Goal: Task Accomplishment & Management: Complete application form

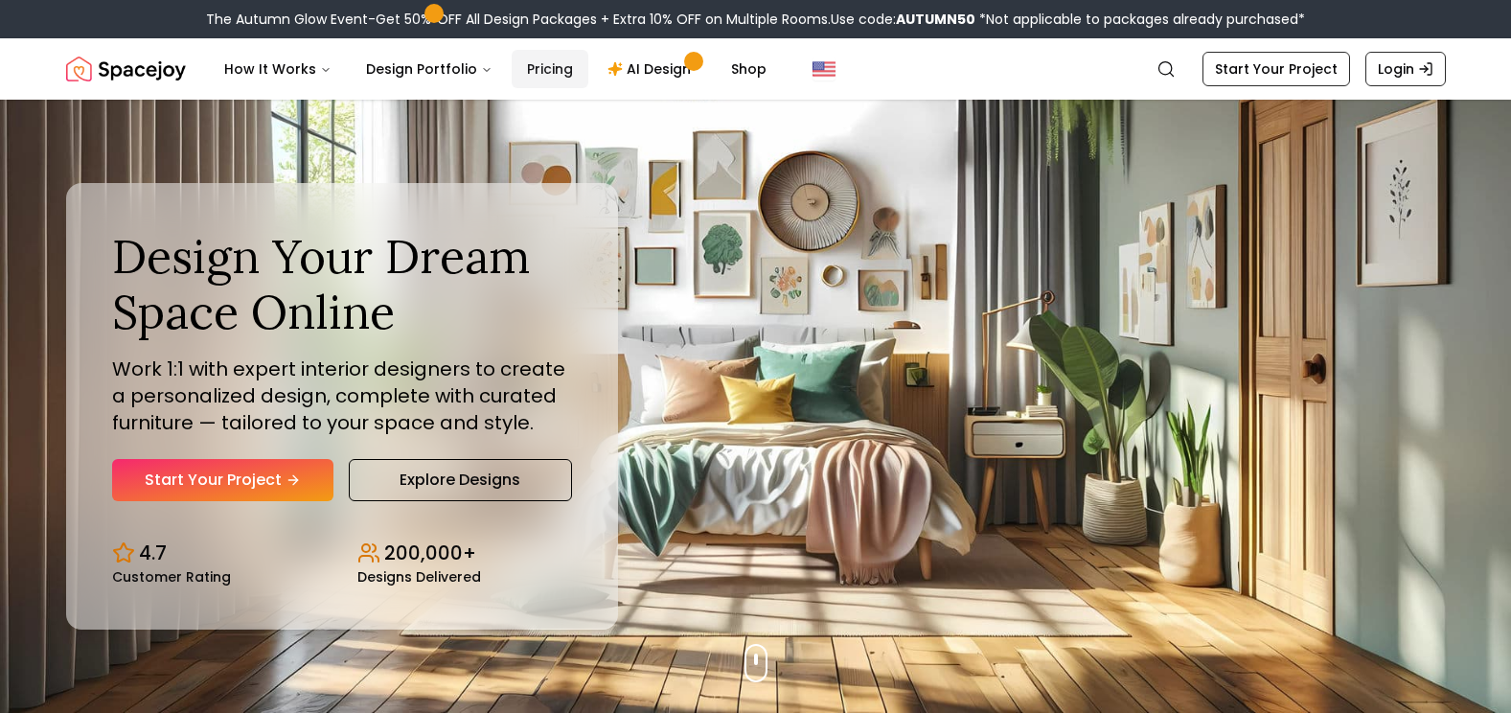
click at [548, 71] on link "Pricing" at bounding box center [550, 69] width 77 height 38
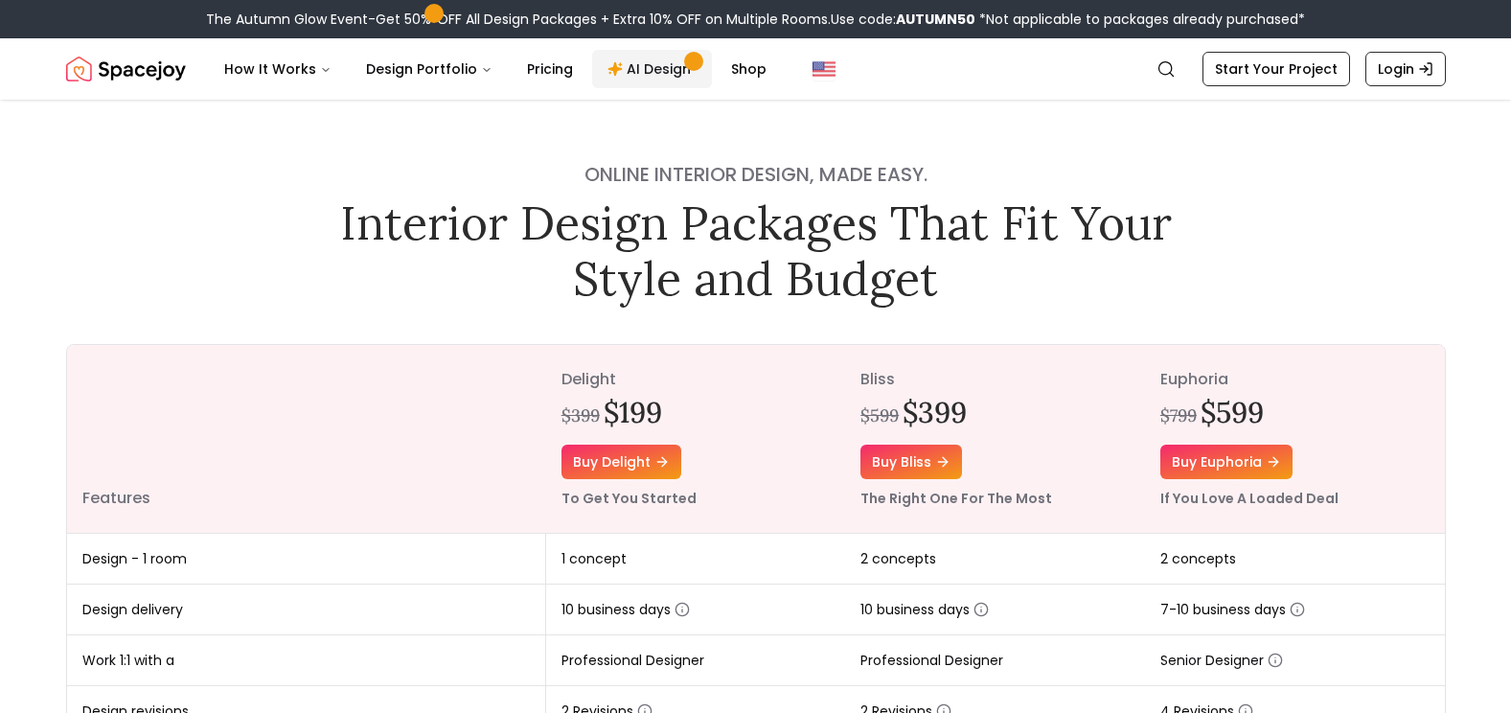
click at [625, 70] on link "AI Design" at bounding box center [652, 69] width 120 height 38
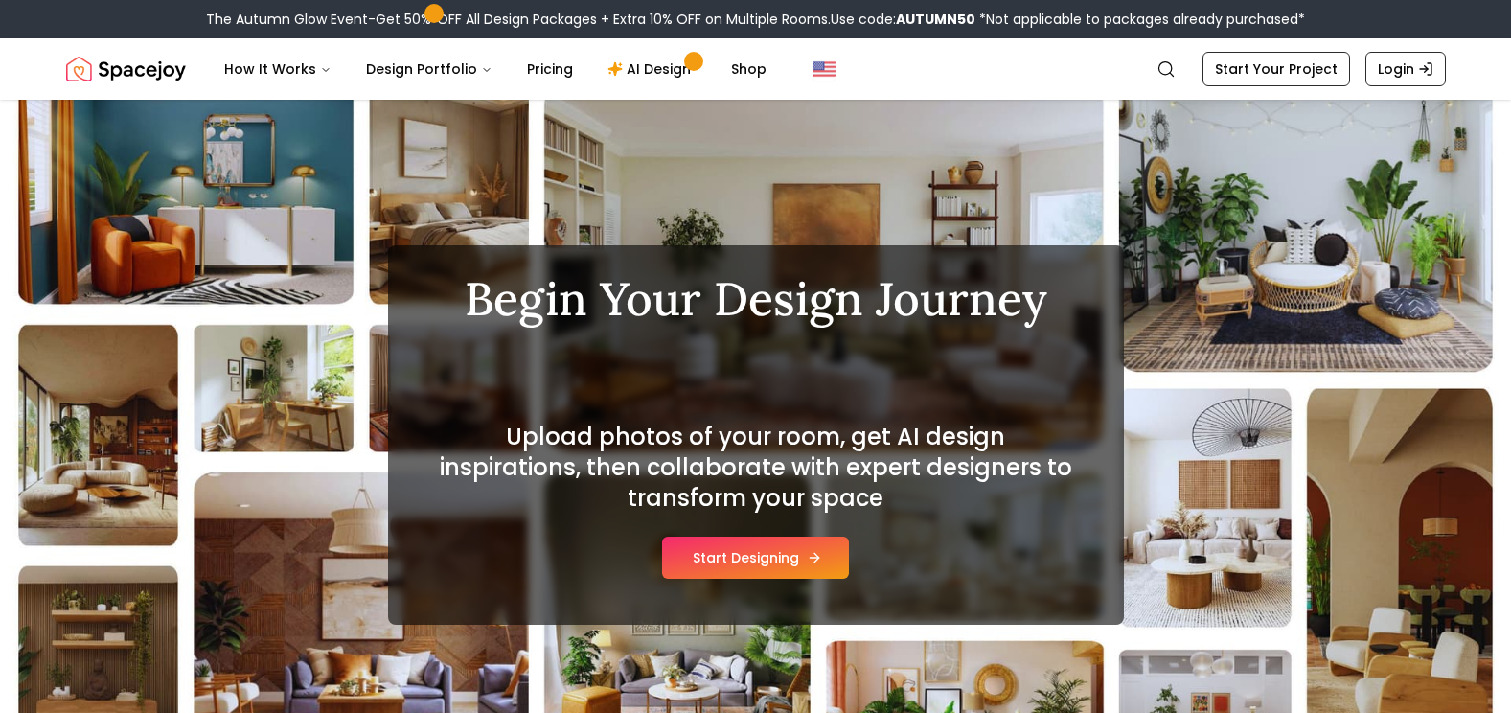
click at [718, 565] on button "Start Designing" at bounding box center [755, 558] width 187 height 42
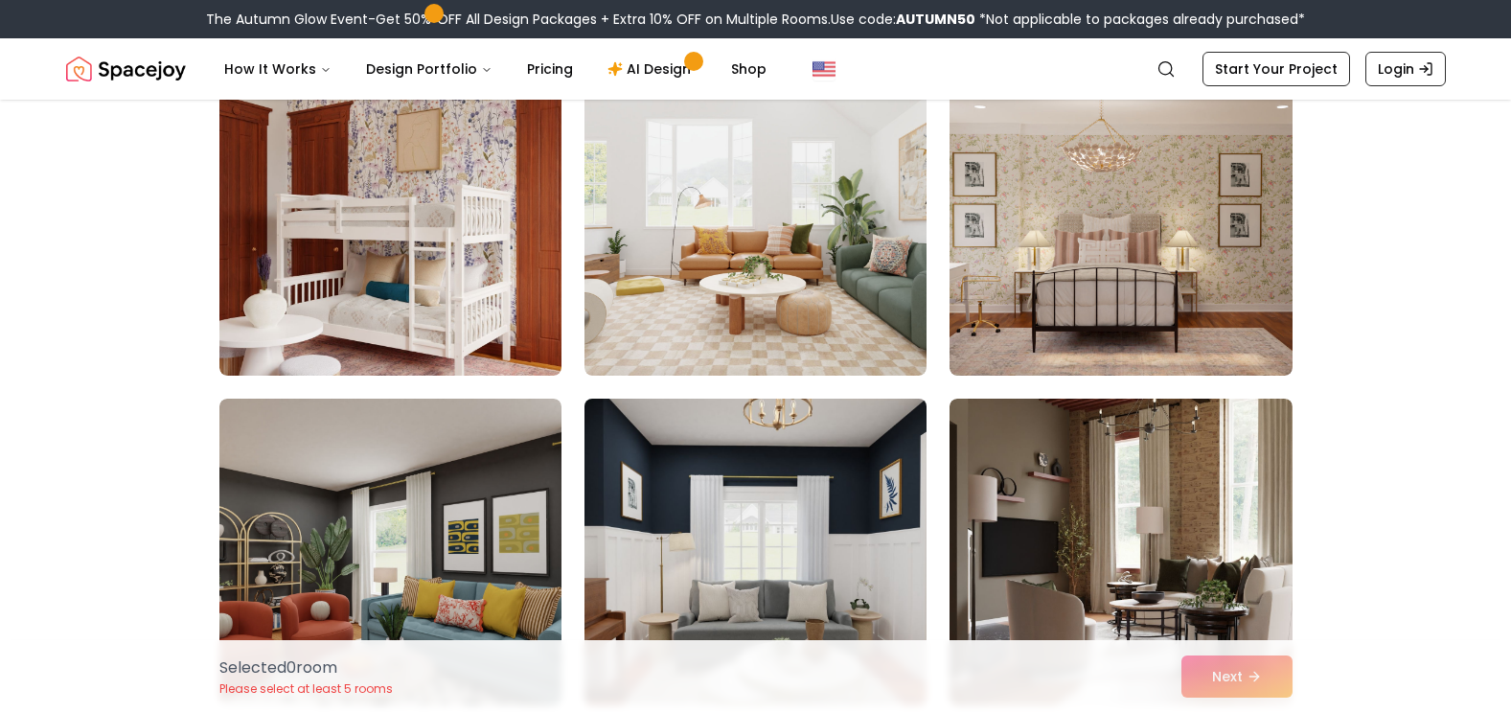
scroll to position [287, 0]
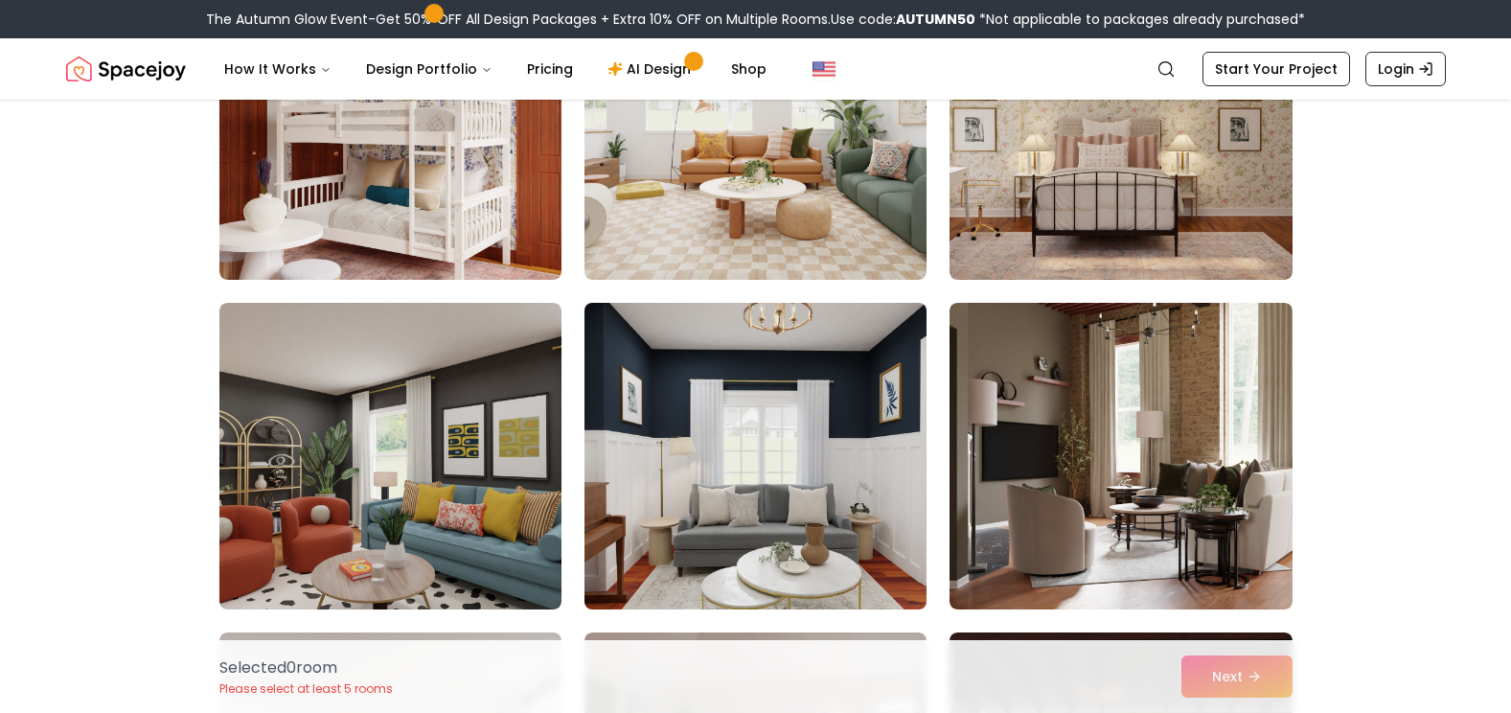
click at [738, 542] on img at bounding box center [755, 456] width 359 height 322
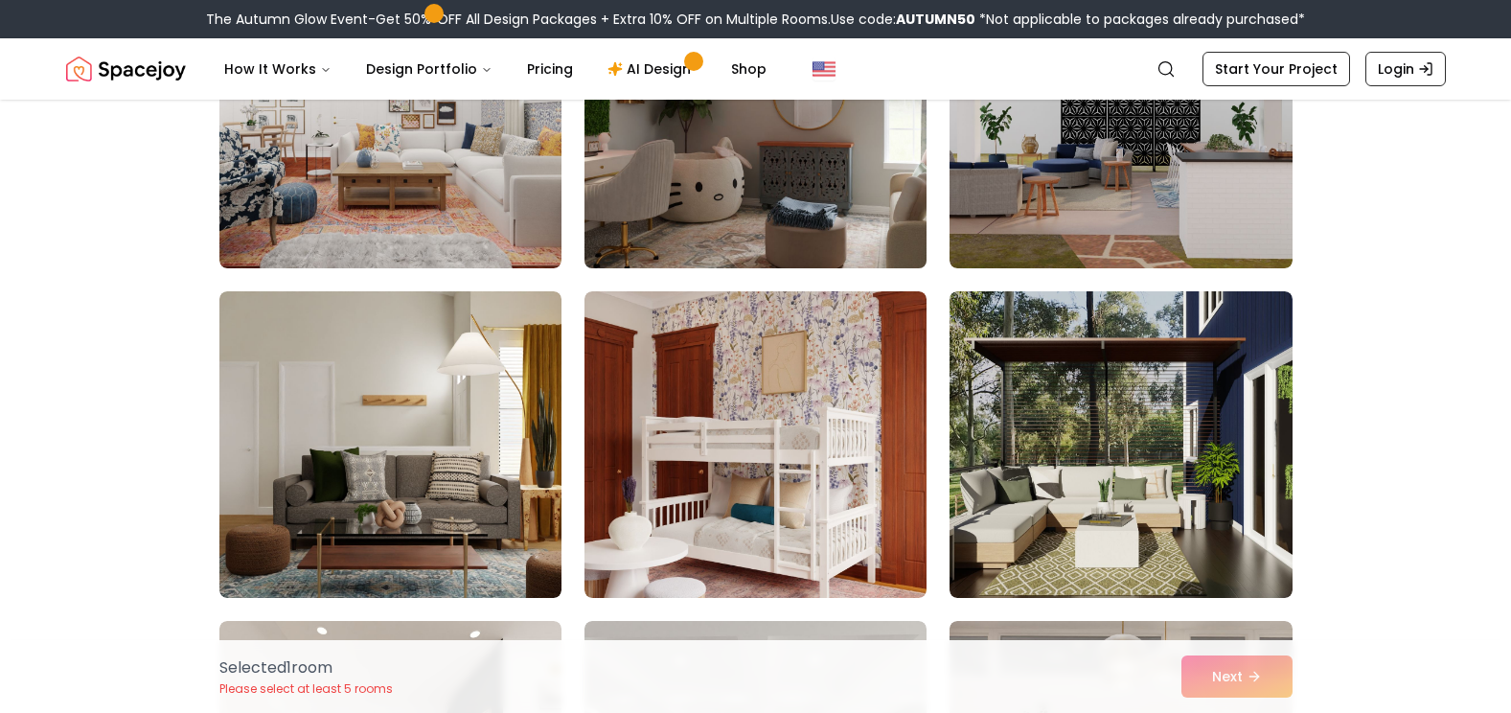
scroll to position [1054, 0]
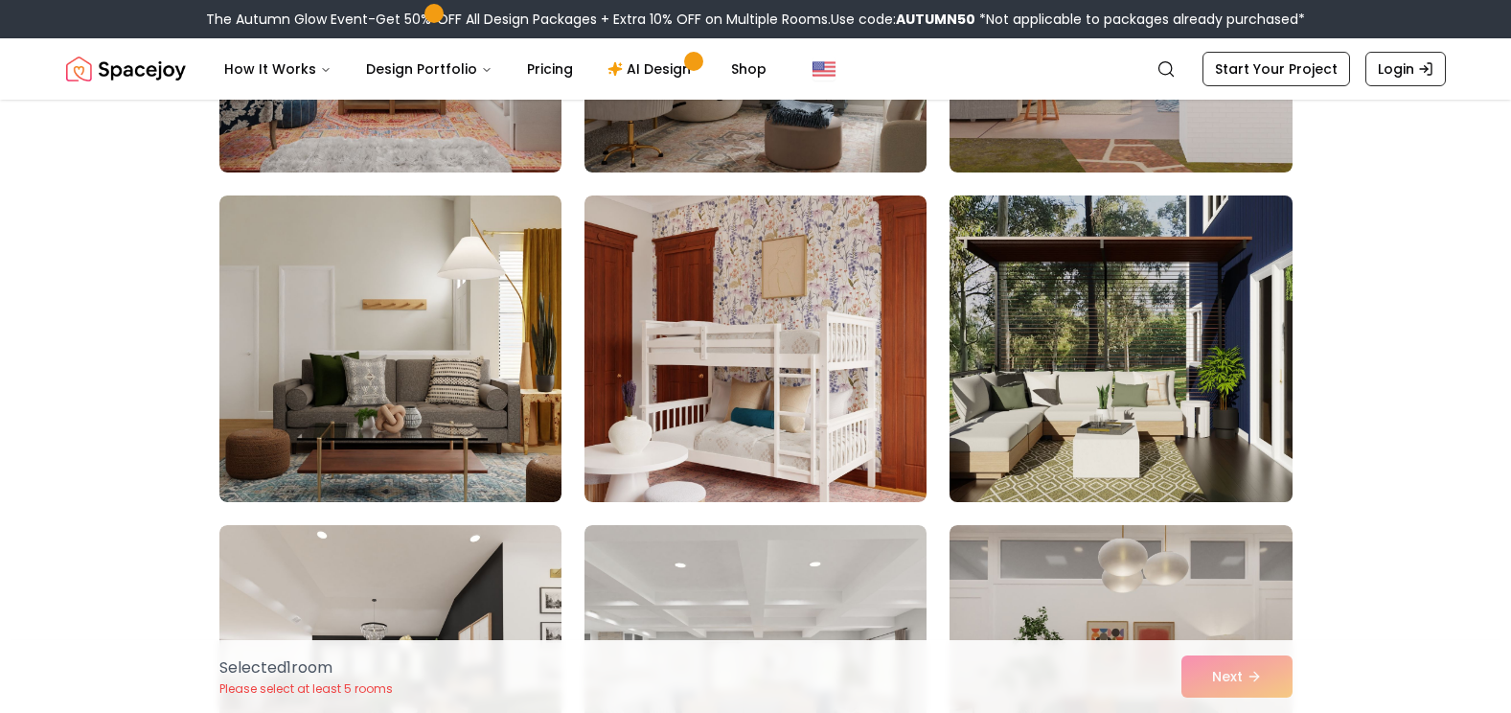
click at [996, 452] on img at bounding box center [1120, 349] width 359 height 322
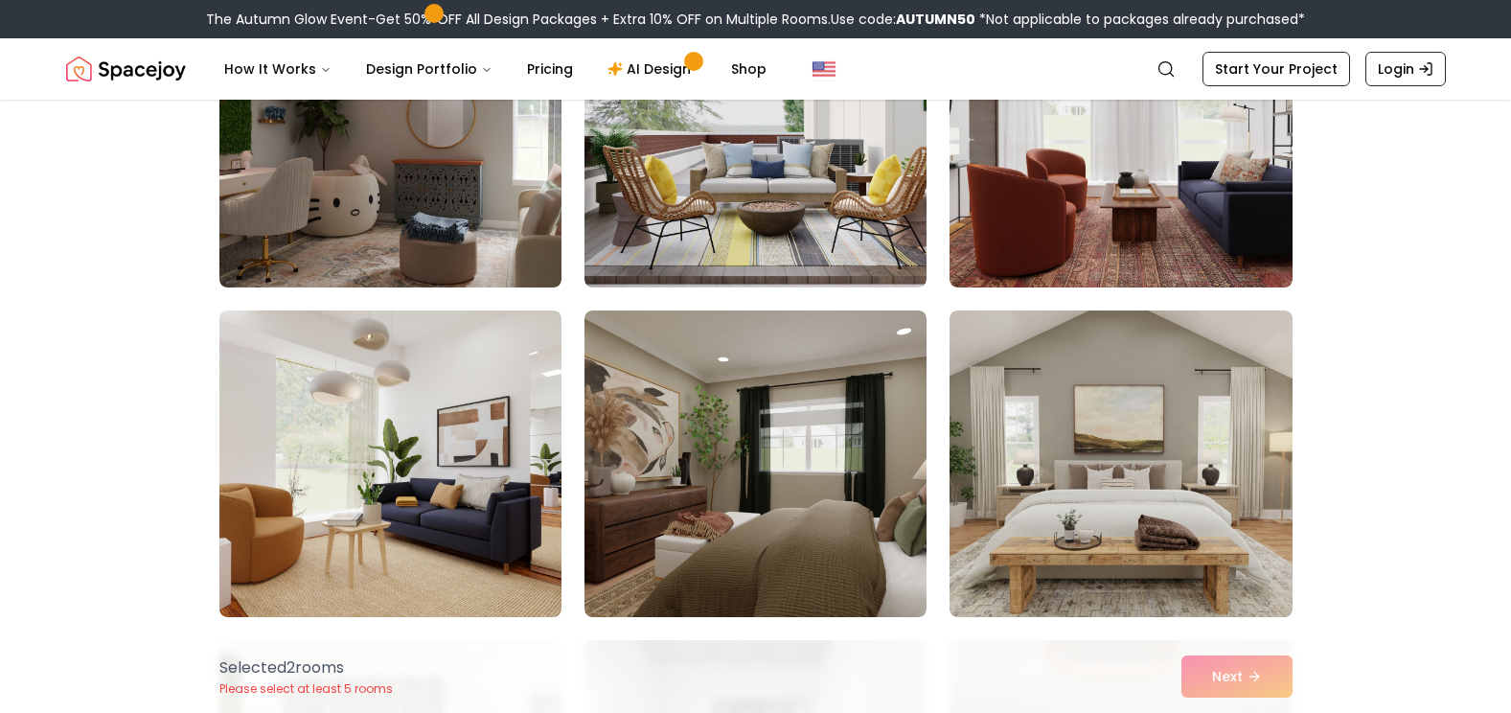
scroll to position [2683, 0]
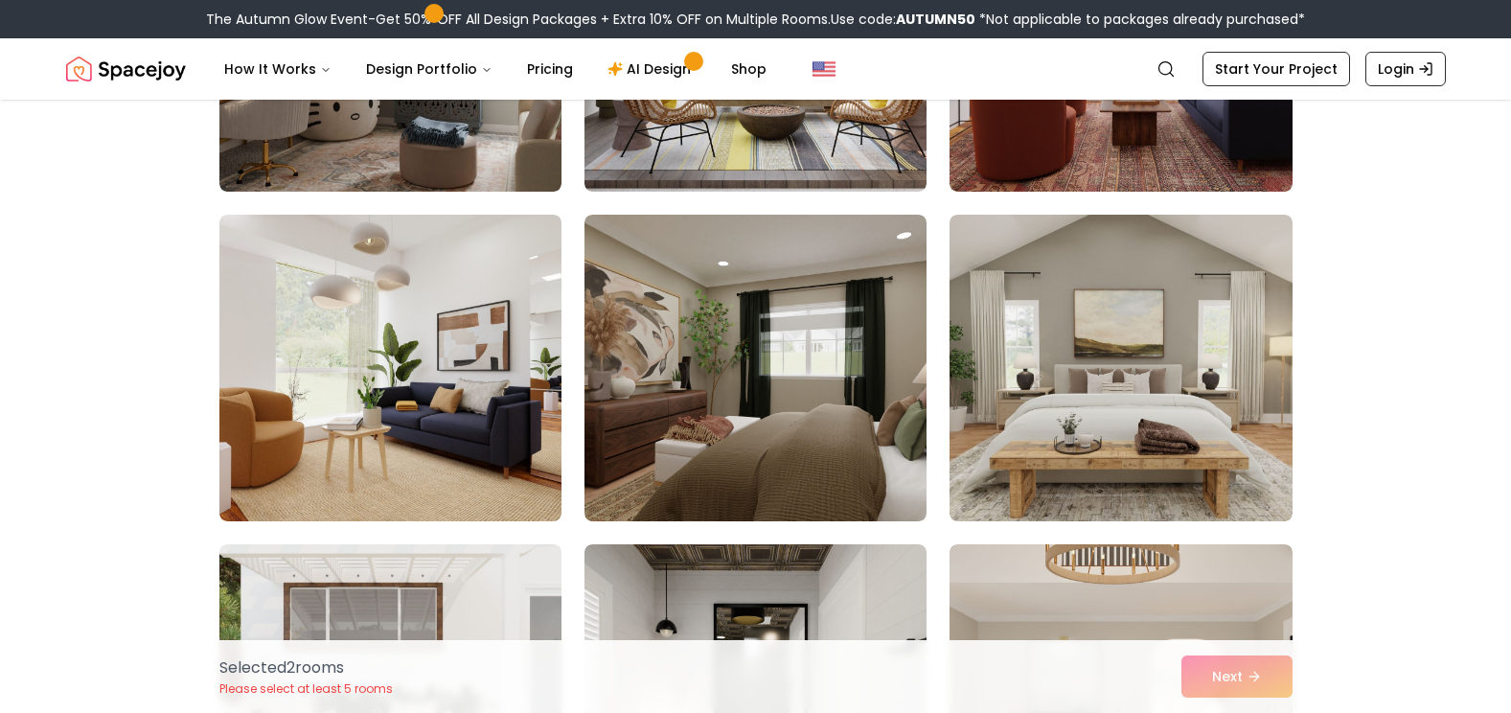
click at [996, 452] on img at bounding box center [1120, 368] width 342 height 307
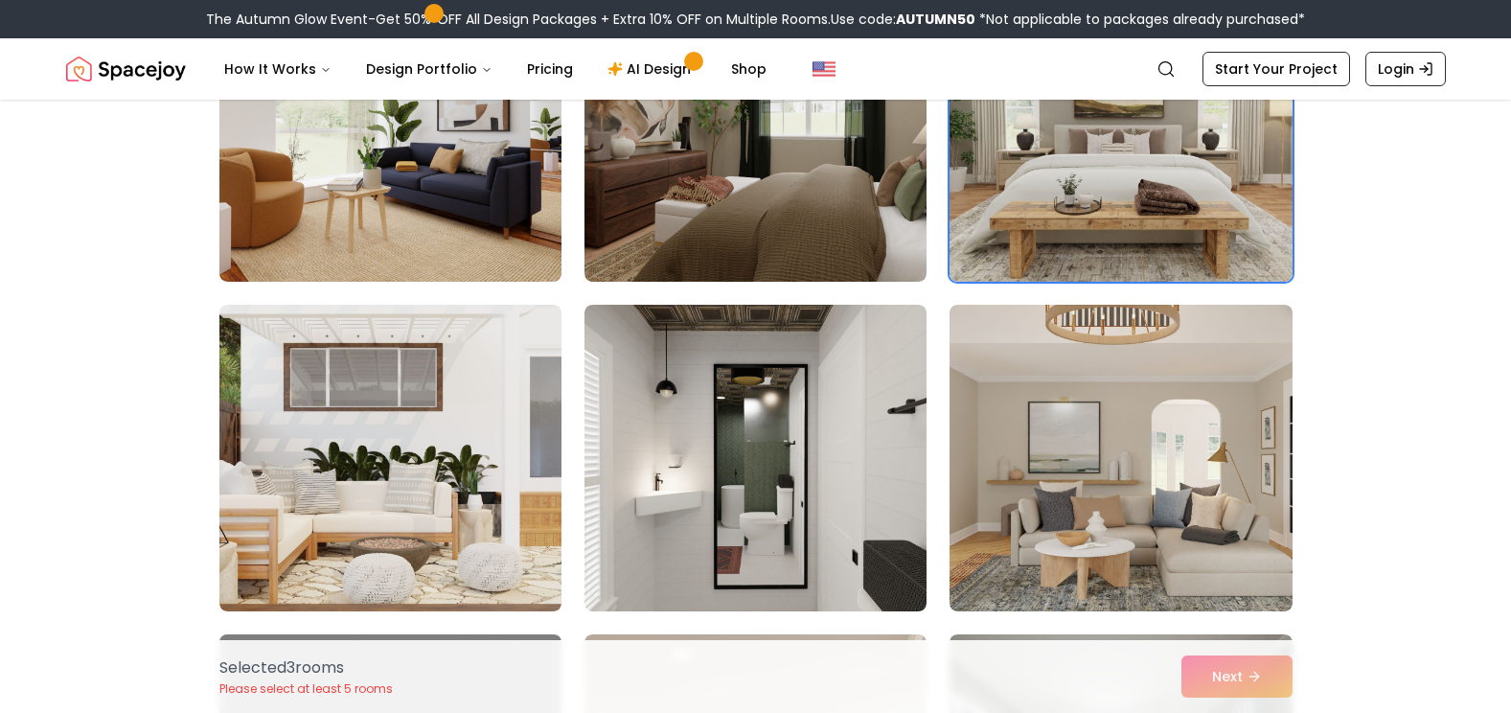
scroll to position [2970, 0]
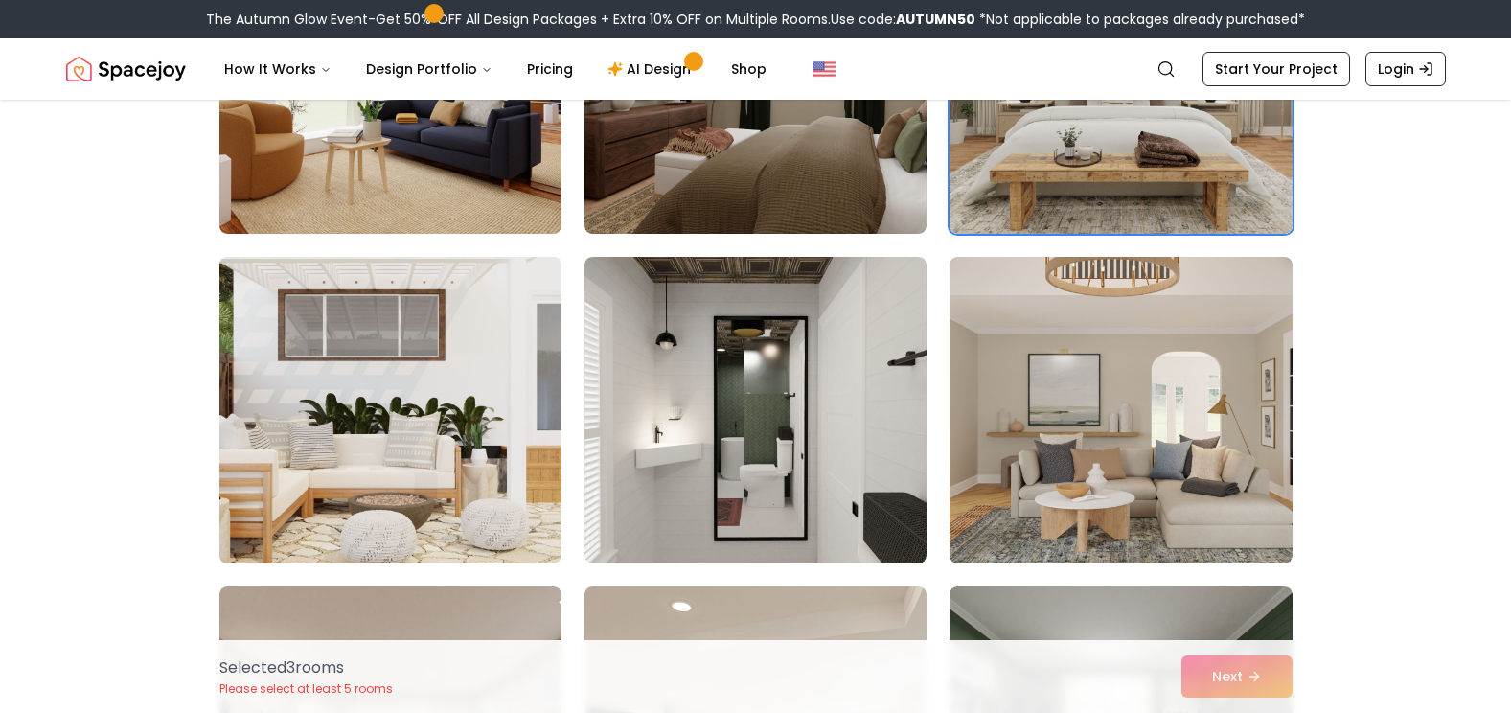
click at [470, 449] on img at bounding box center [390, 410] width 359 height 322
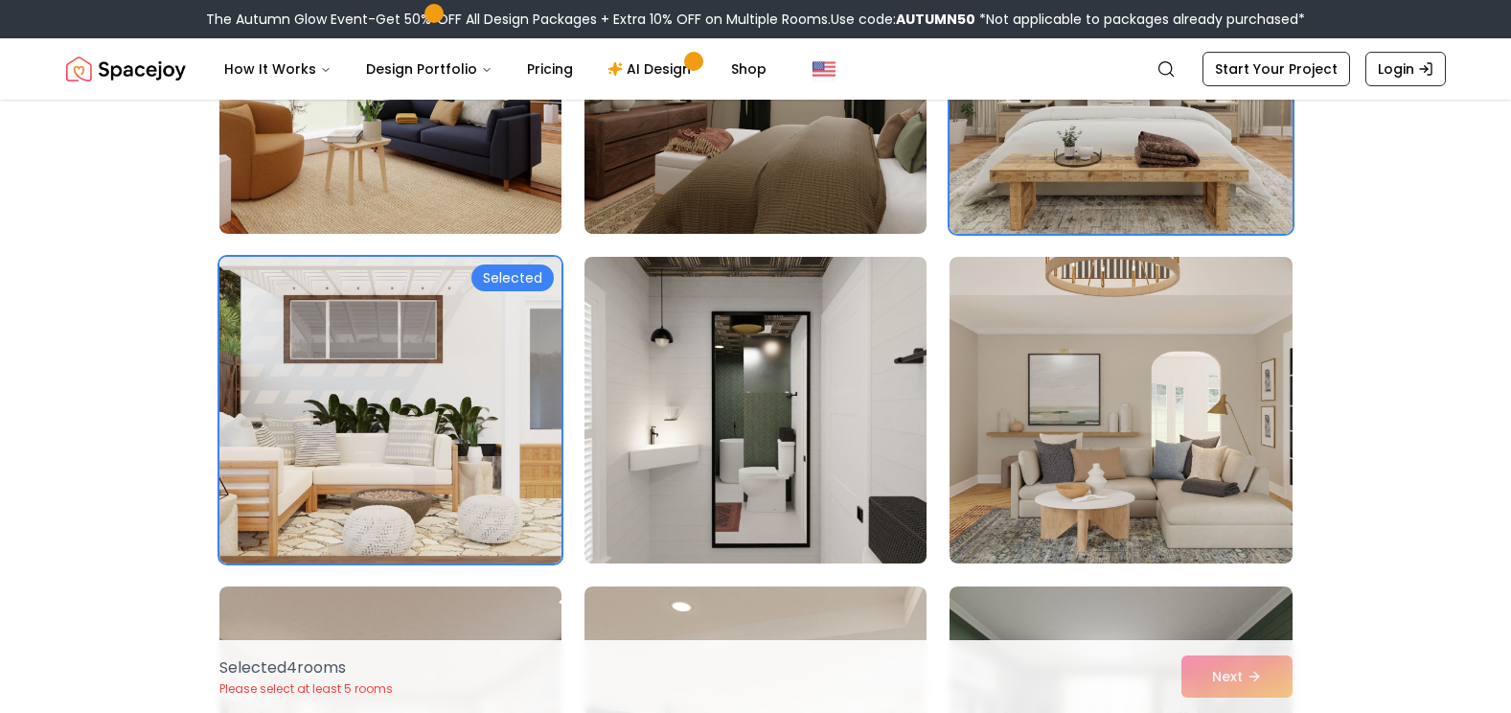
click at [655, 453] on img at bounding box center [755, 410] width 359 height 322
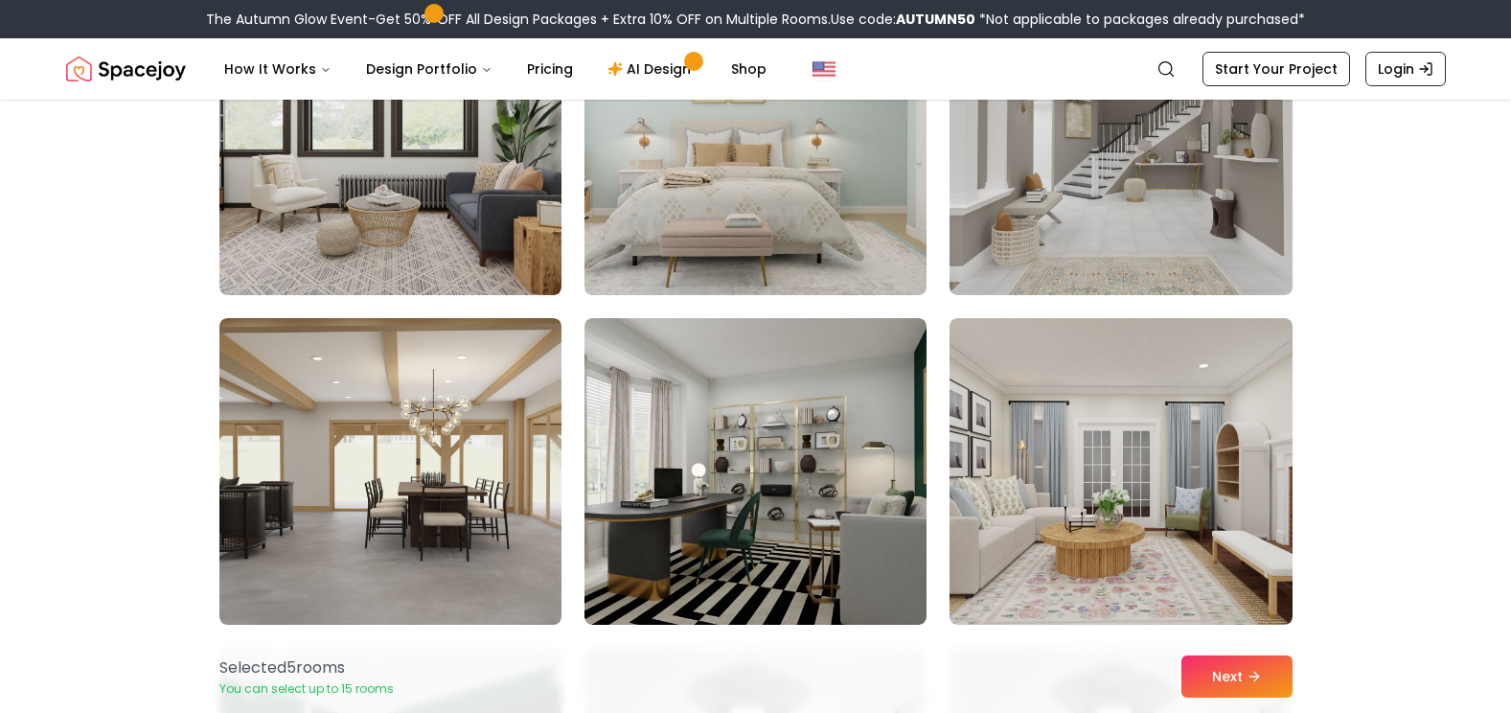
scroll to position [4791, 0]
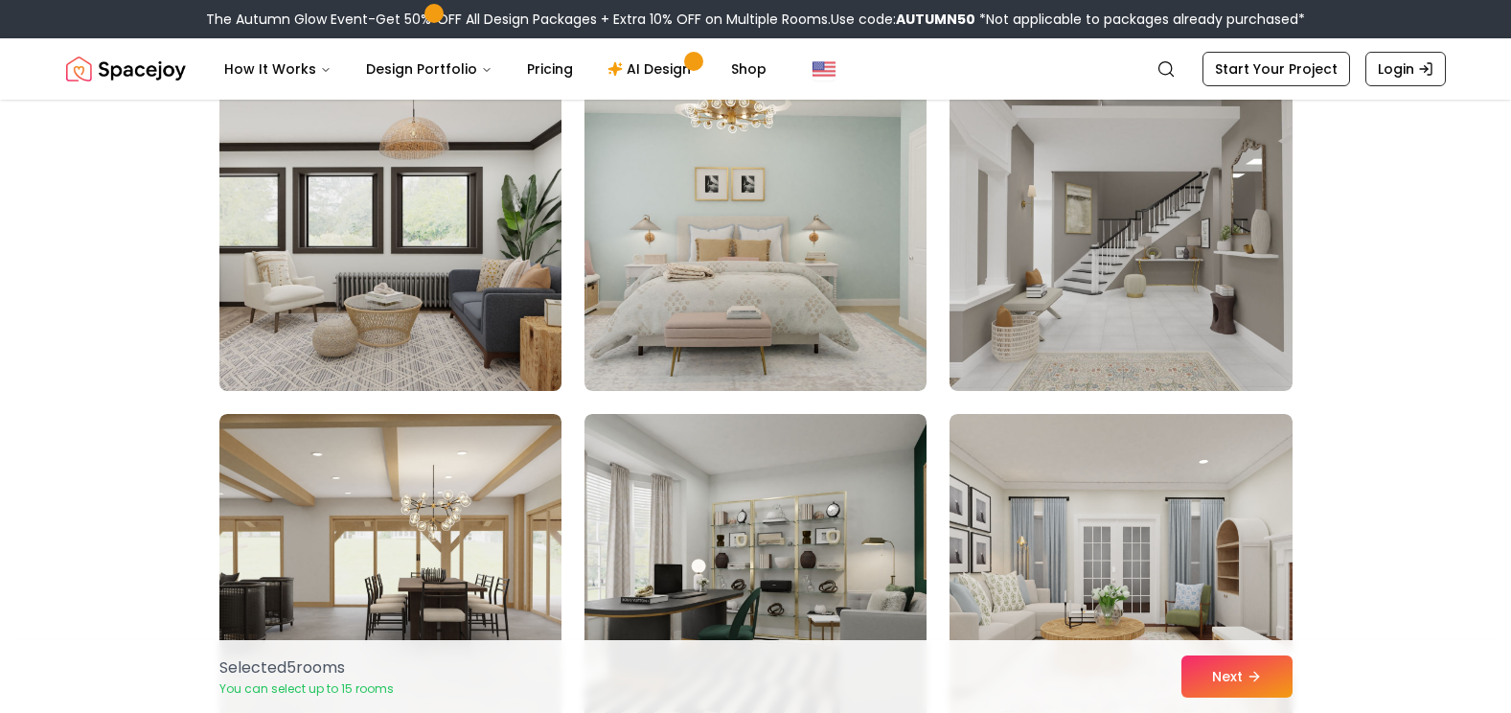
click at [497, 308] on img at bounding box center [390, 238] width 359 height 322
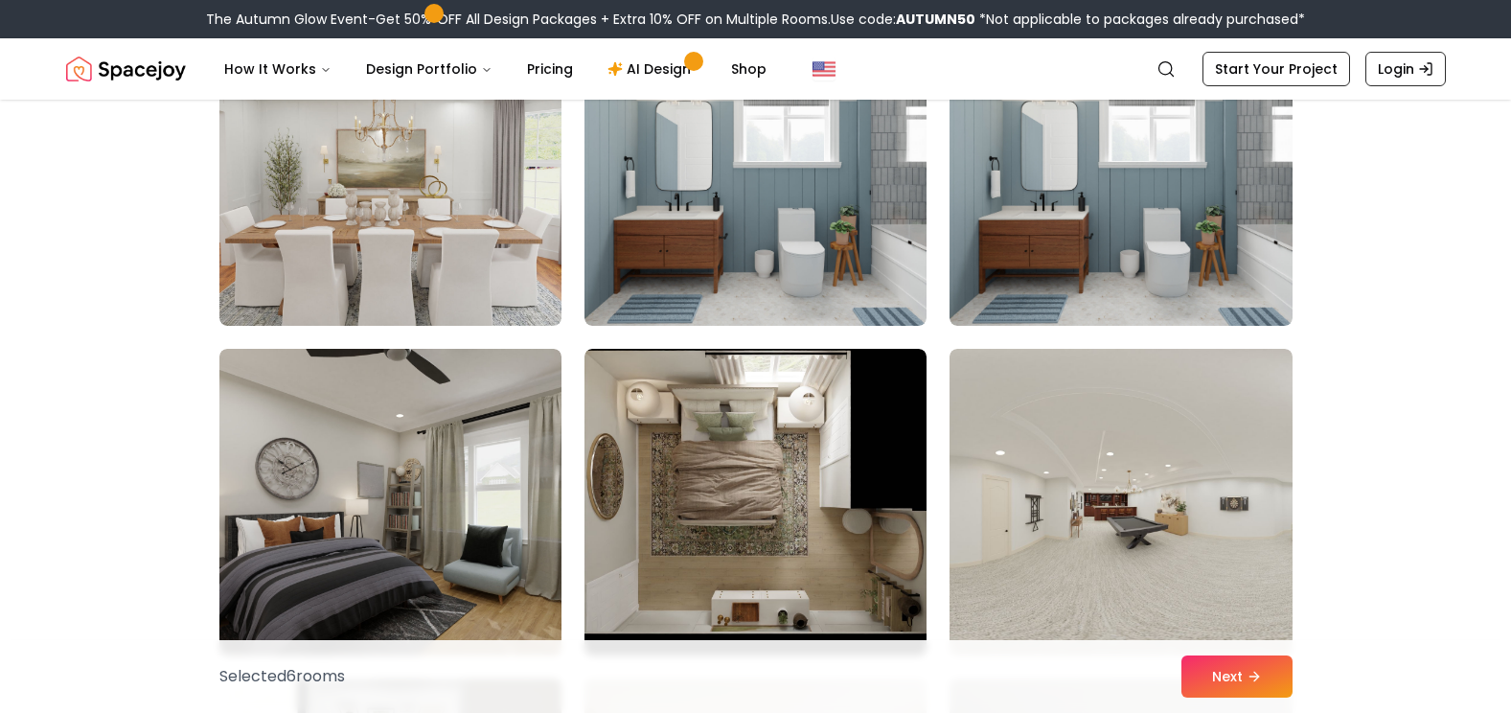
scroll to position [8815, 0]
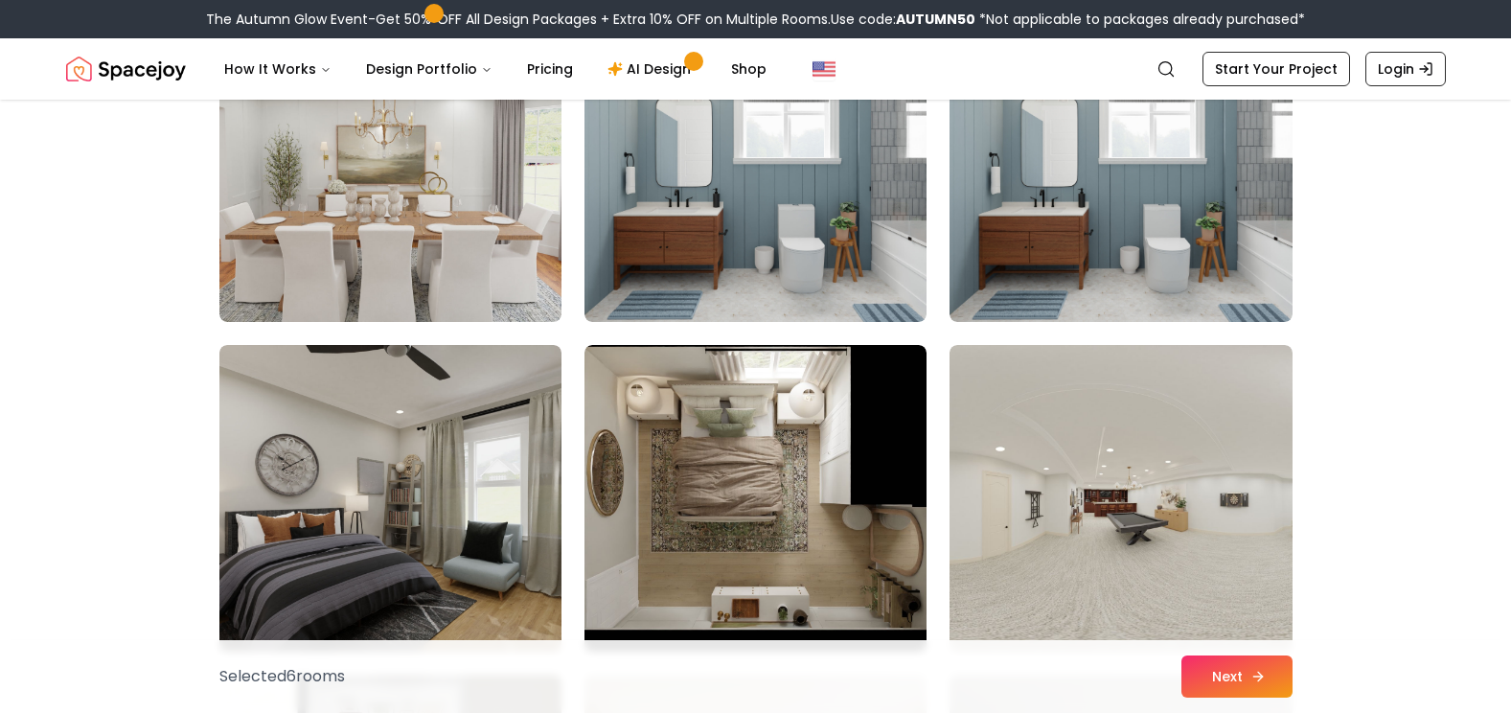
click at [1246, 678] on button "Next" at bounding box center [1236, 676] width 111 height 42
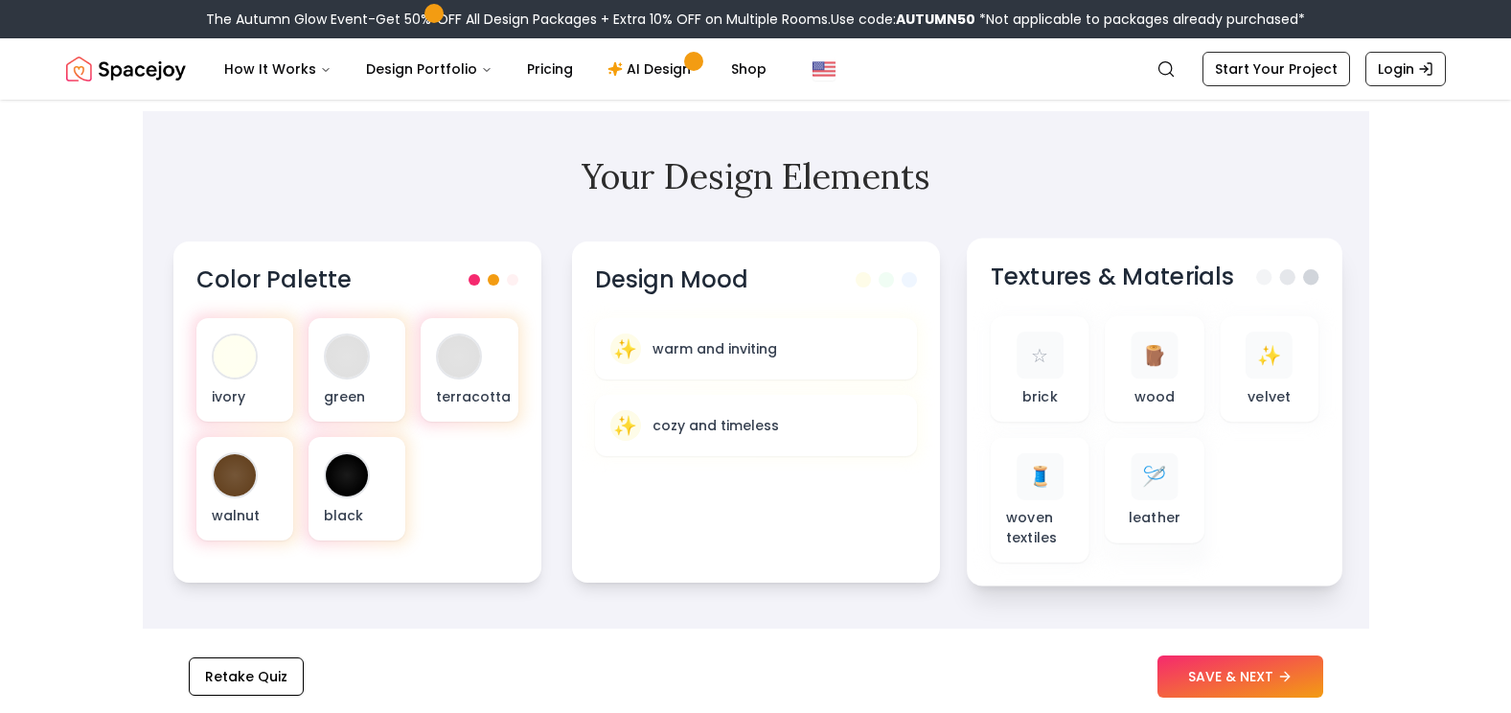
scroll to position [575, 0]
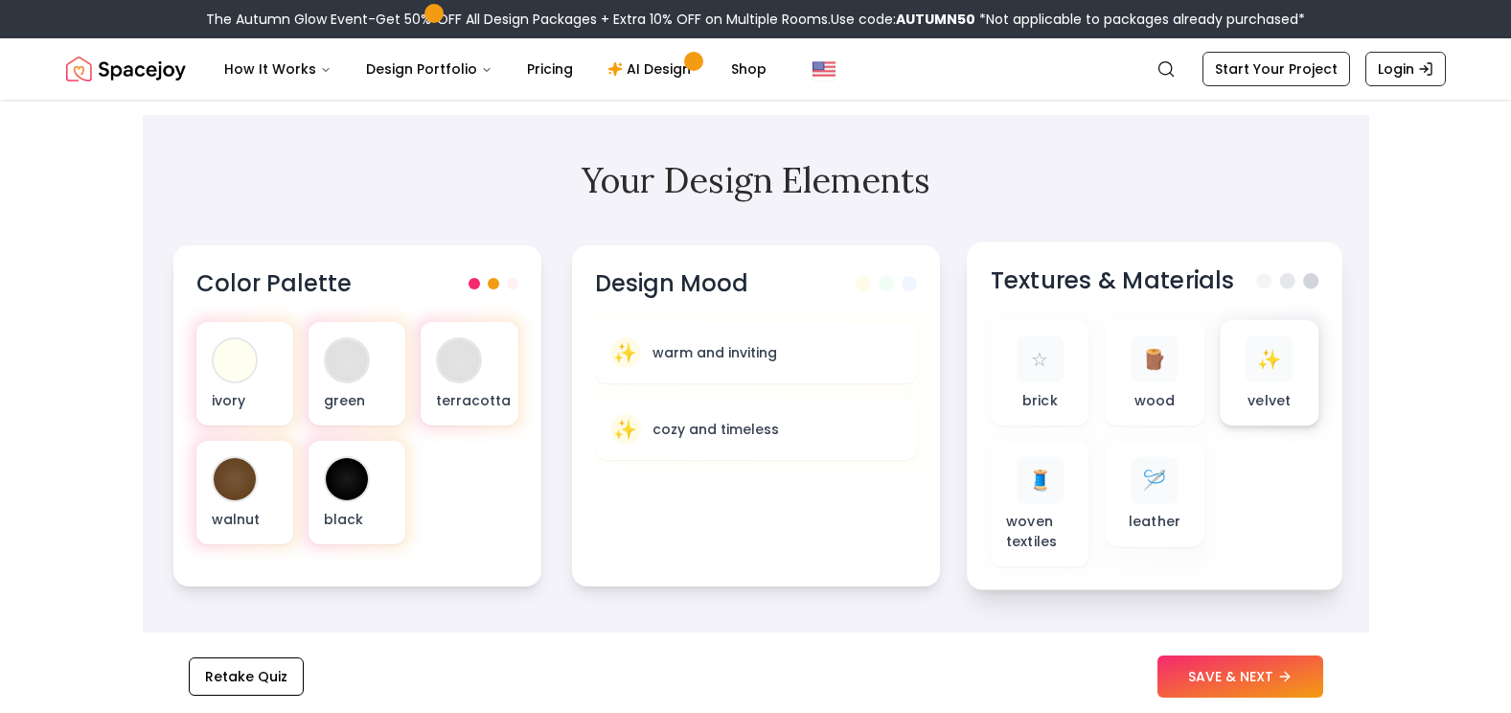
click at [1282, 382] on div "✨" at bounding box center [1269, 358] width 47 height 47
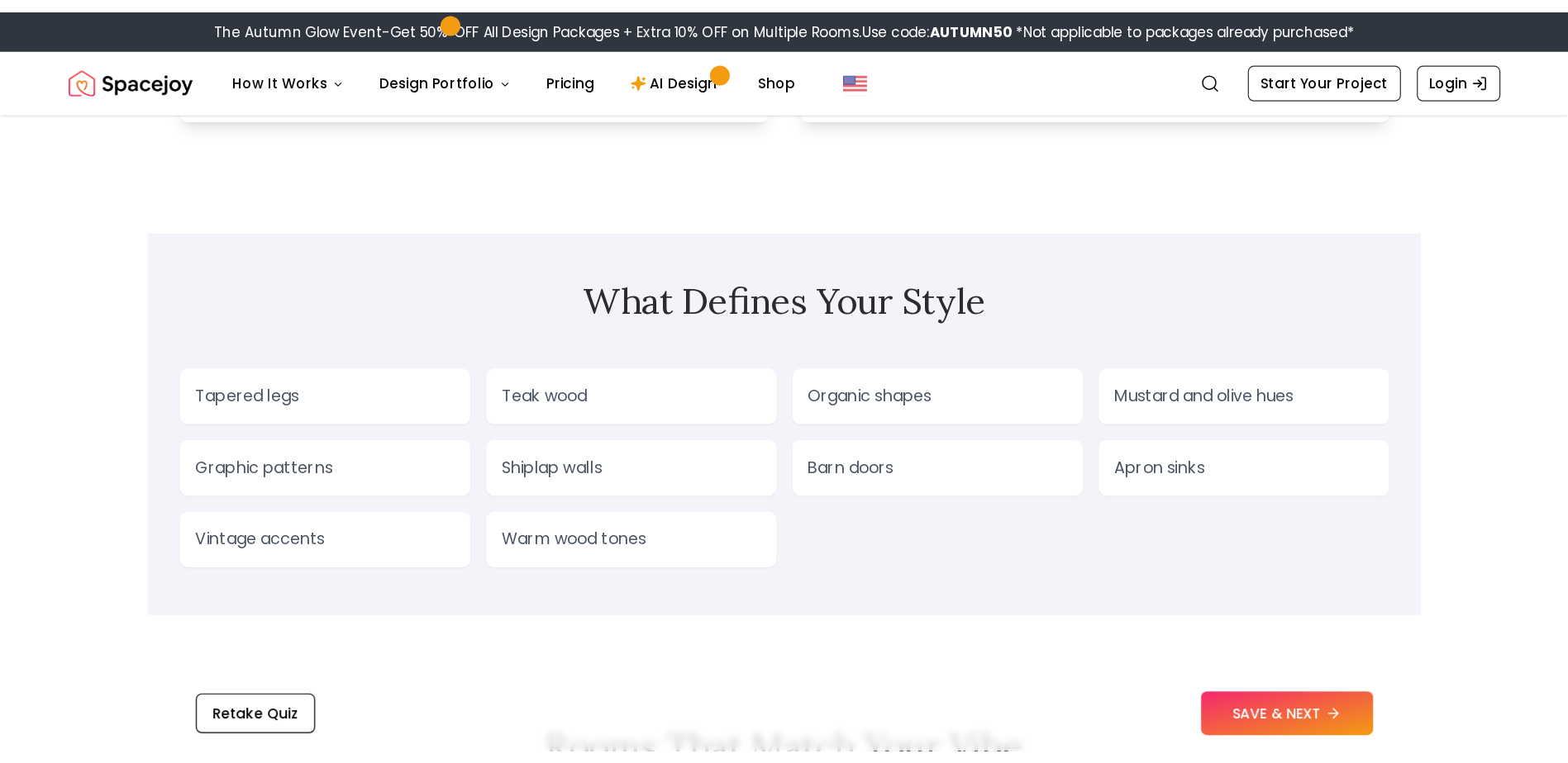
scroll to position [1322, 0]
